Goal: Transaction & Acquisition: Purchase product/service

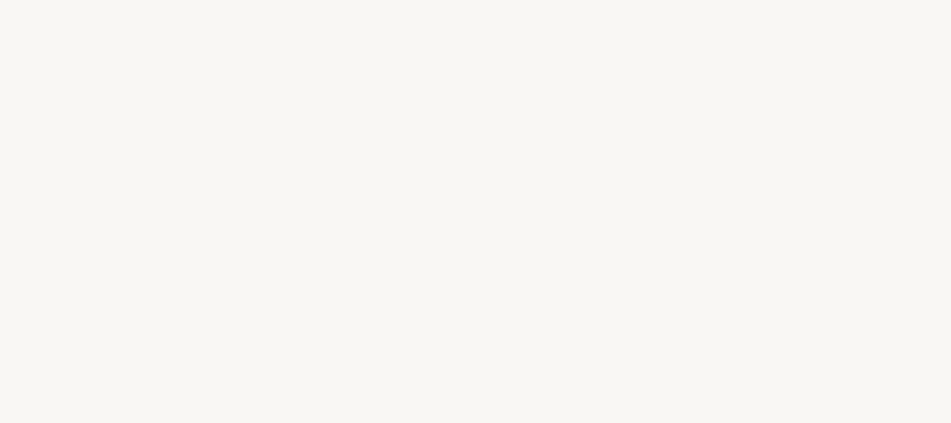
select select "FR"
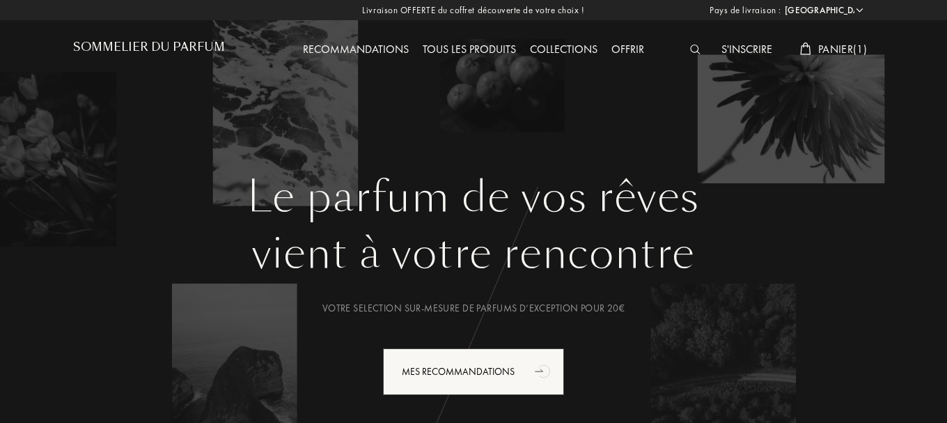
click at [690, 49] on img at bounding box center [695, 50] width 10 height 10
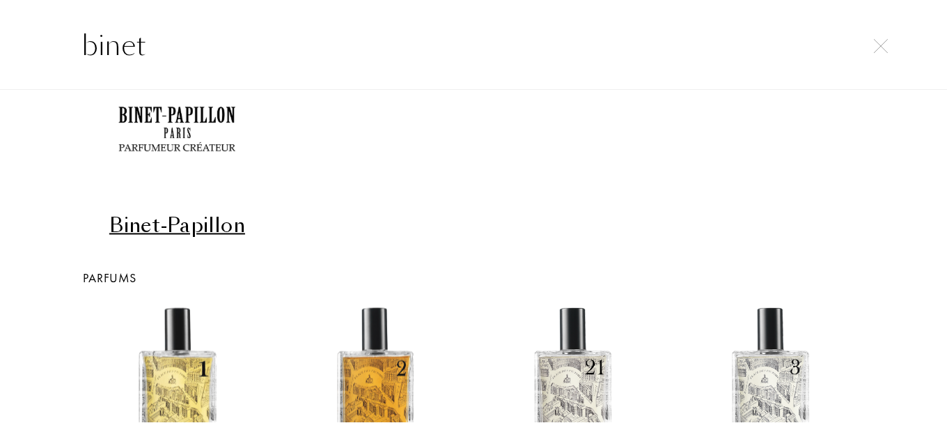
scroll to position [92, 0]
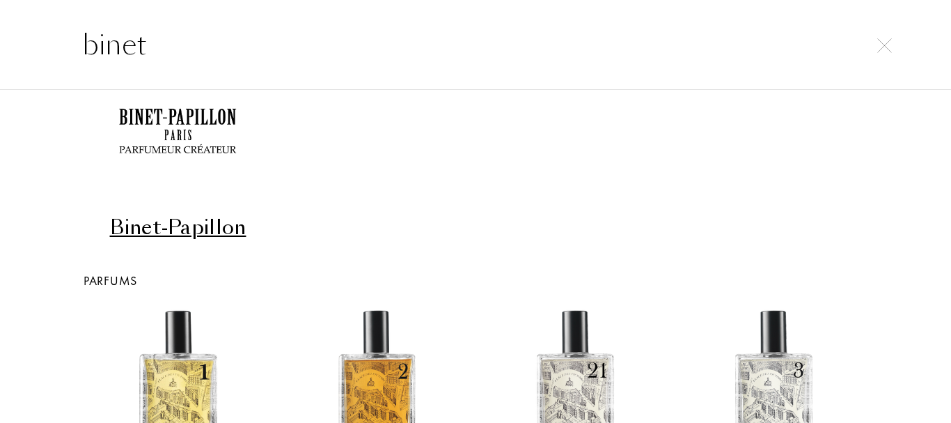
type input "binet"
click at [223, 228] on div "Binet-Papillon" at bounding box center [177, 227] width 187 height 27
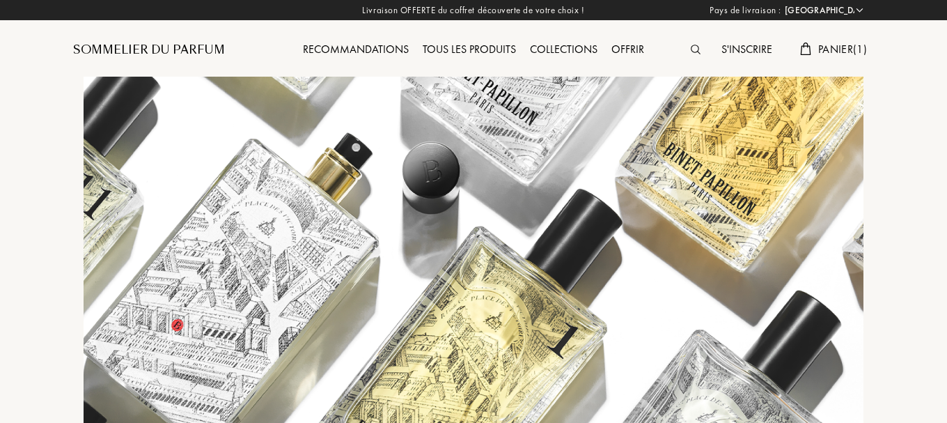
select select "FR"
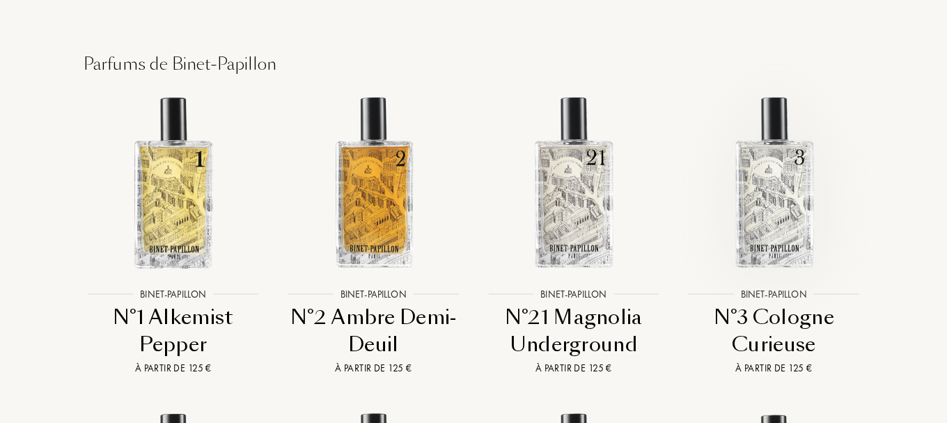
scroll to position [2072, 0]
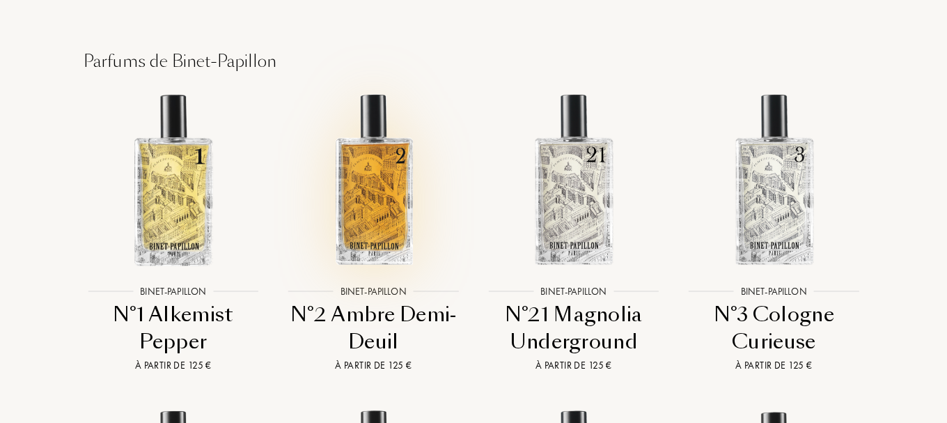
click at [397, 94] on img at bounding box center [373, 179] width 180 height 180
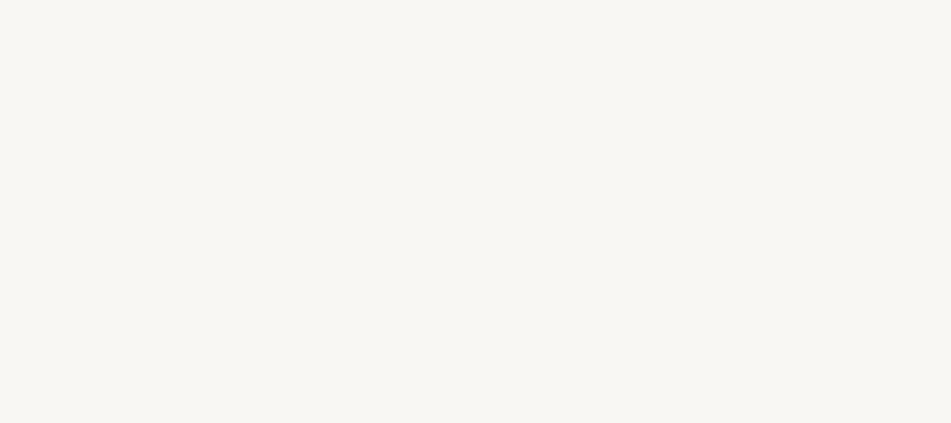
select select "FR"
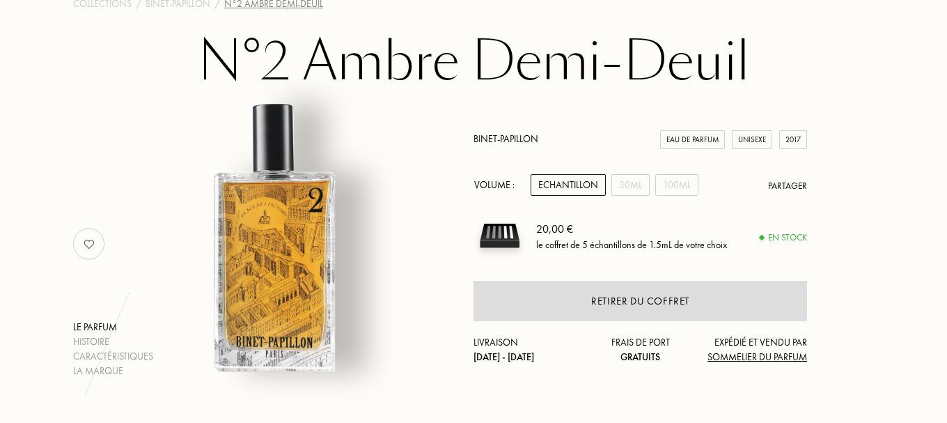
scroll to position [81, 0]
click at [589, 185] on div "Echantillon" at bounding box center [567, 186] width 75 height 22
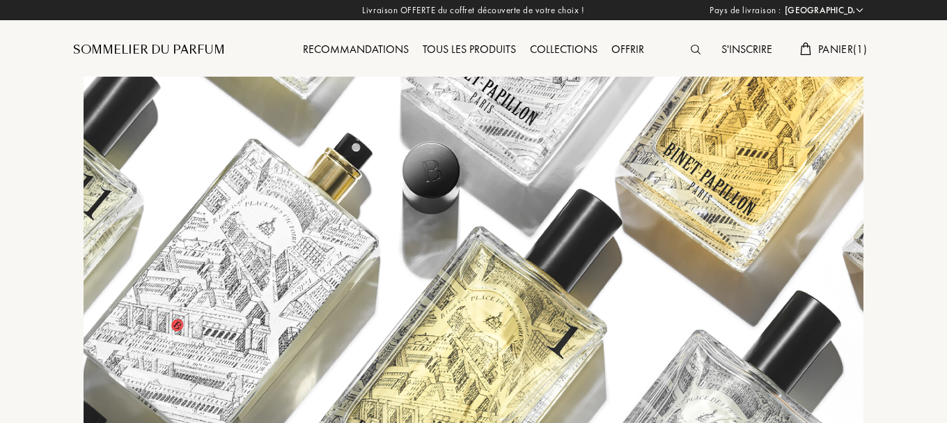
select select "FR"
